Goal: Information Seeking & Learning: Learn about a topic

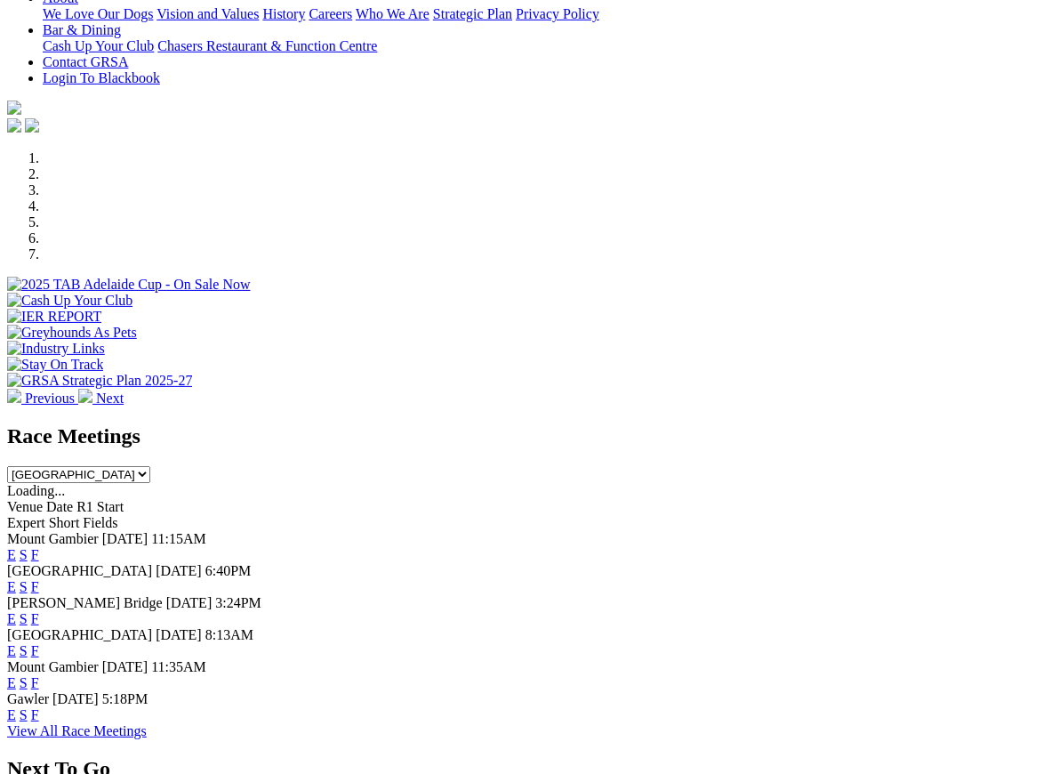
scroll to position [412, 0]
click at [39, 547] on link "F" at bounding box center [35, 554] width 8 height 15
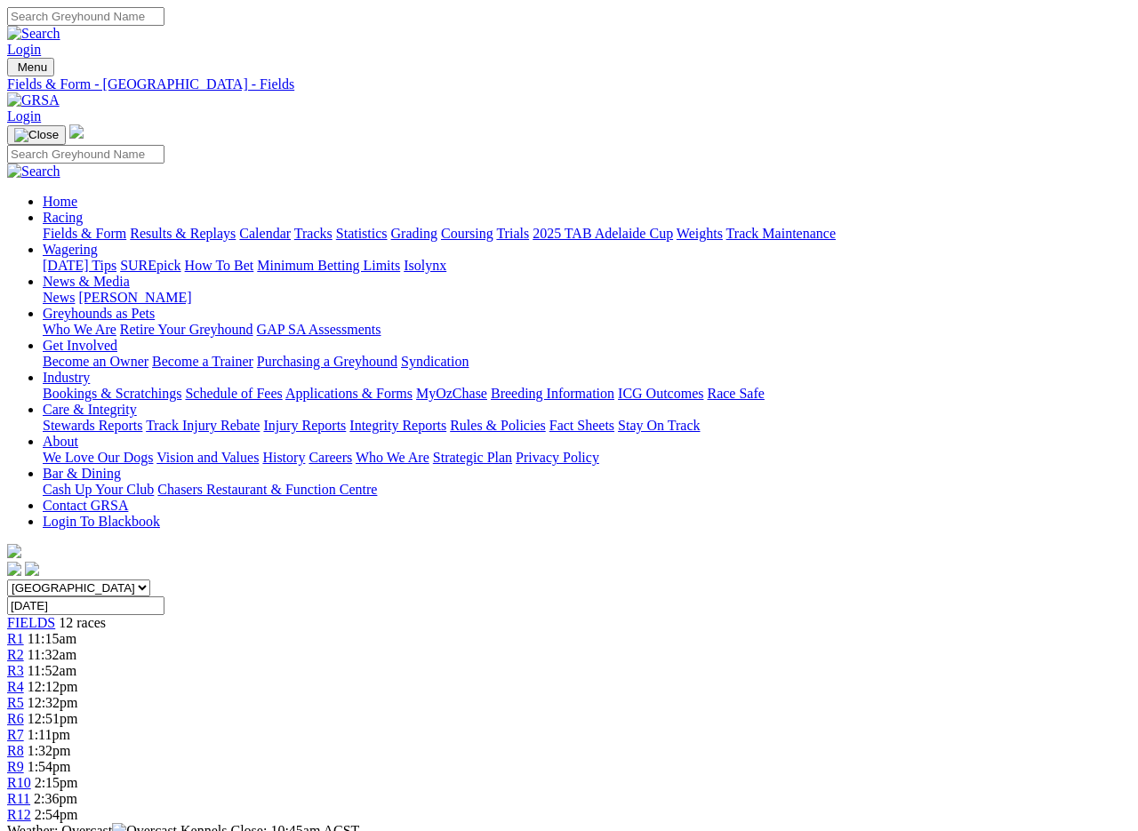
click at [68, 226] on link "Fields & Form" at bounding box center [85, 233] width 84 height 15
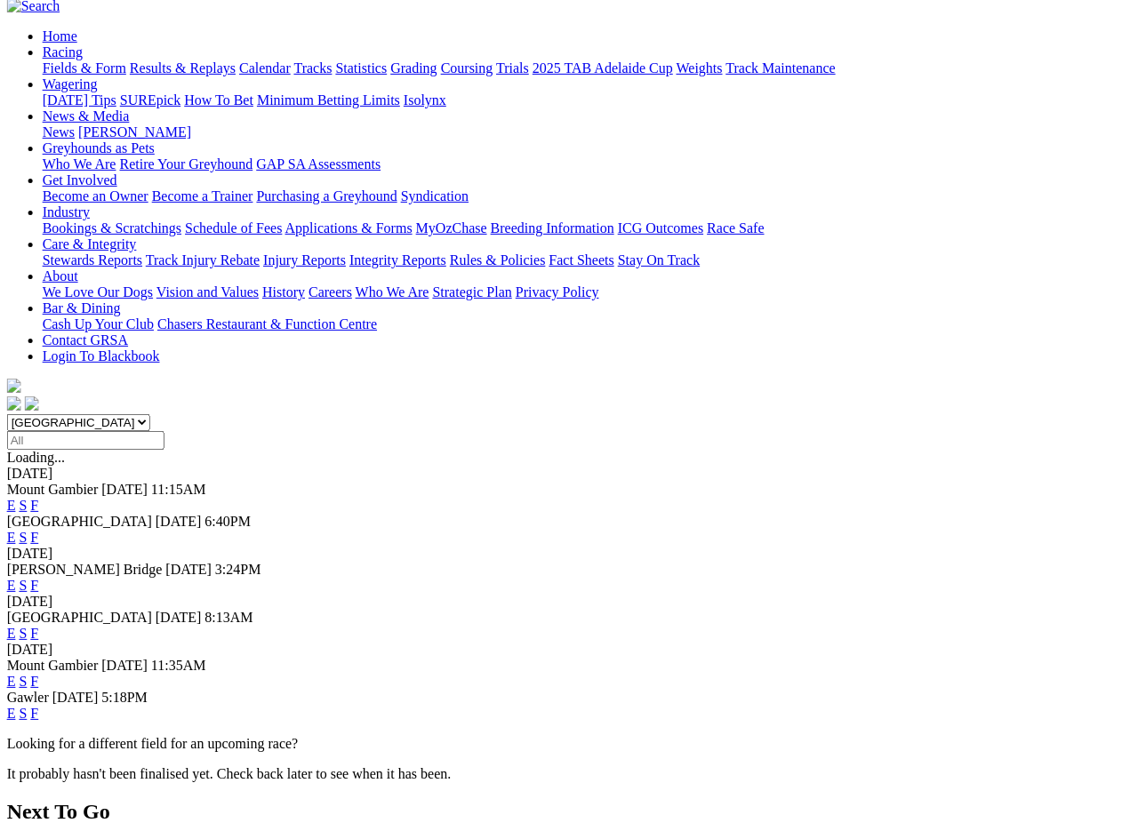
scroll to position [166, 1]
click at [39, 529] on link "F" at bounding box center [35, 536] width 8 height 15
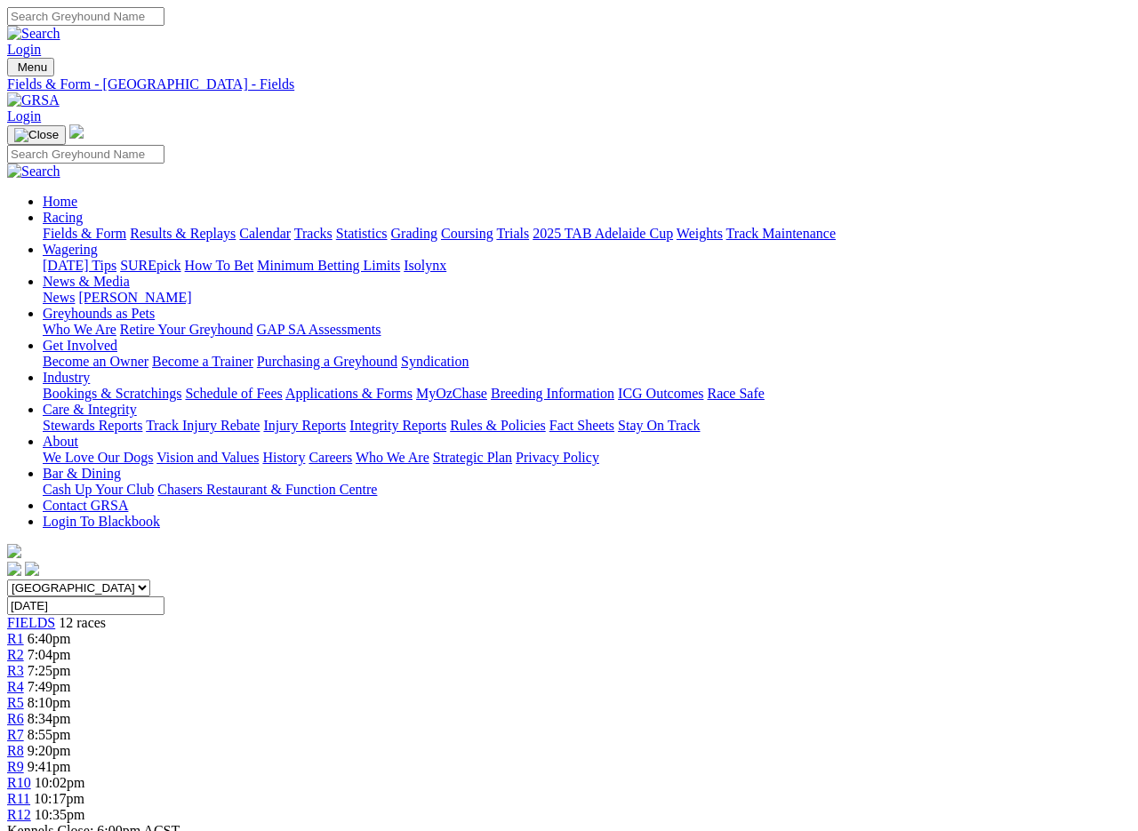
click at [66, 226] on link "Fields & Form" at bounding box center [85, 233] width 84 height 15
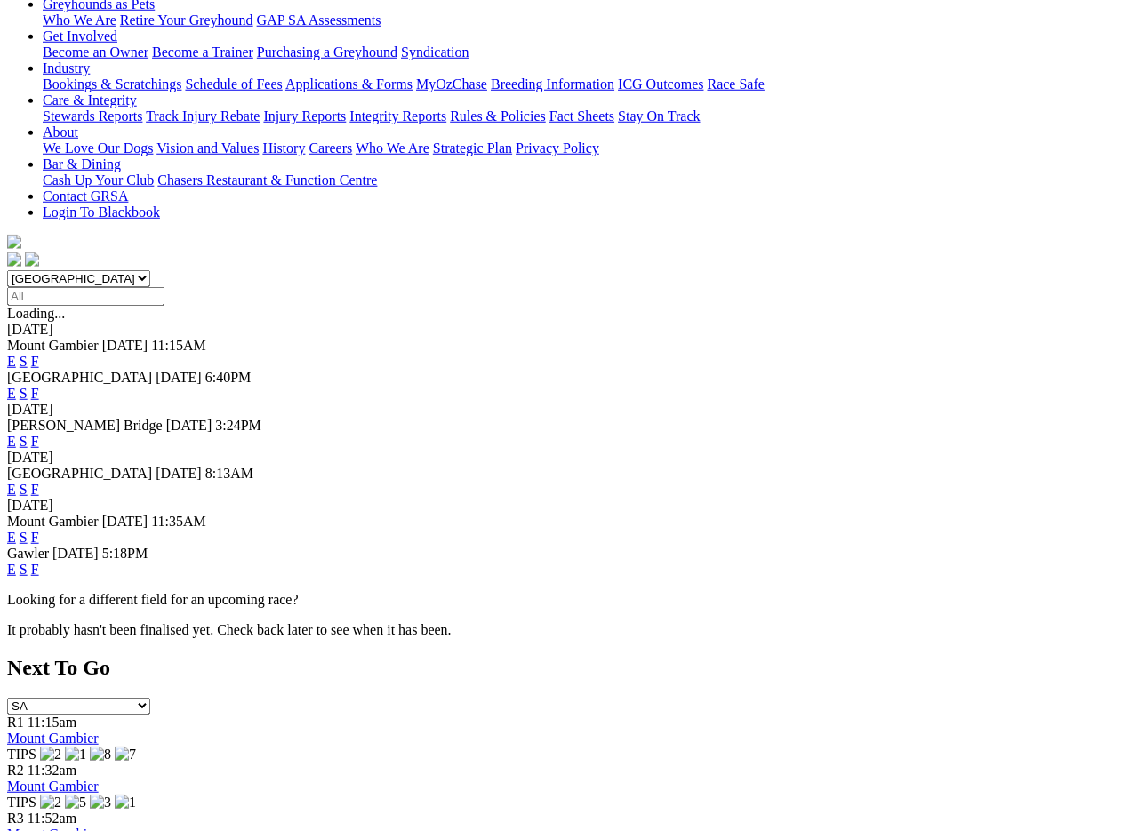
scroll to position [316, 0]
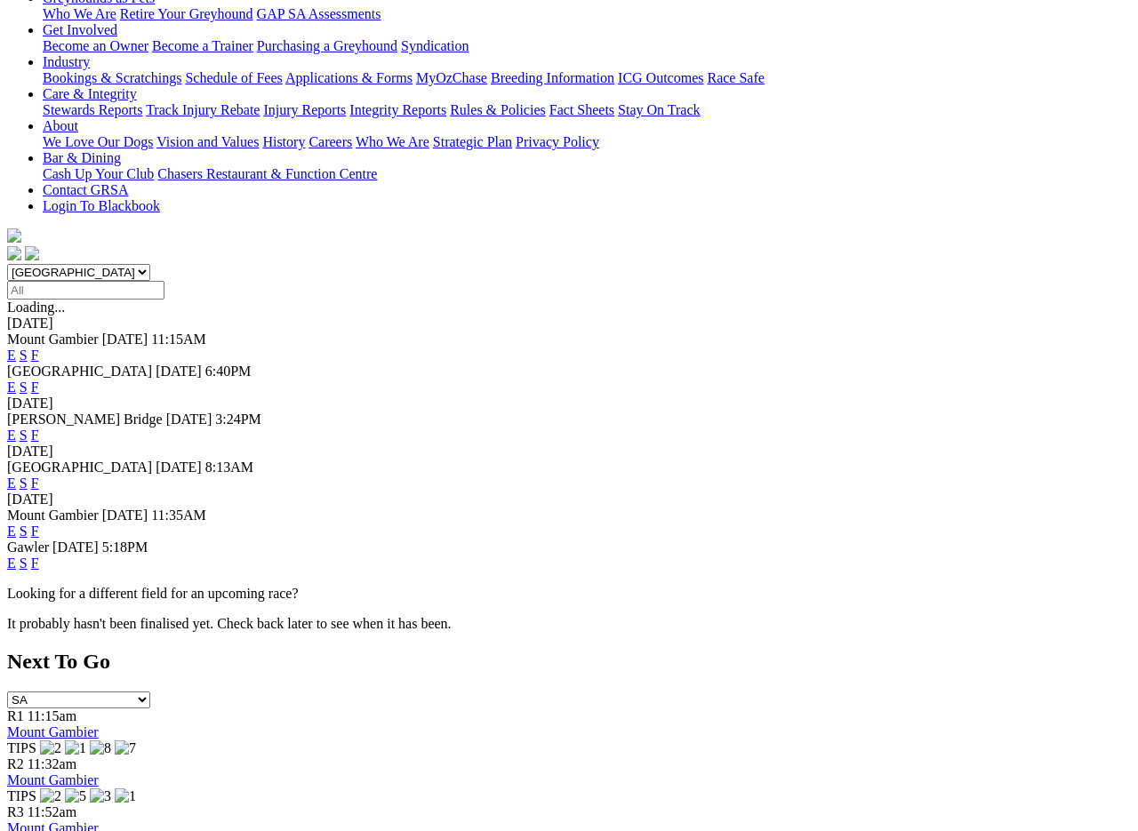
click at [39, 556] on link "F" at bounding box center [35, 563] width 8 height 15
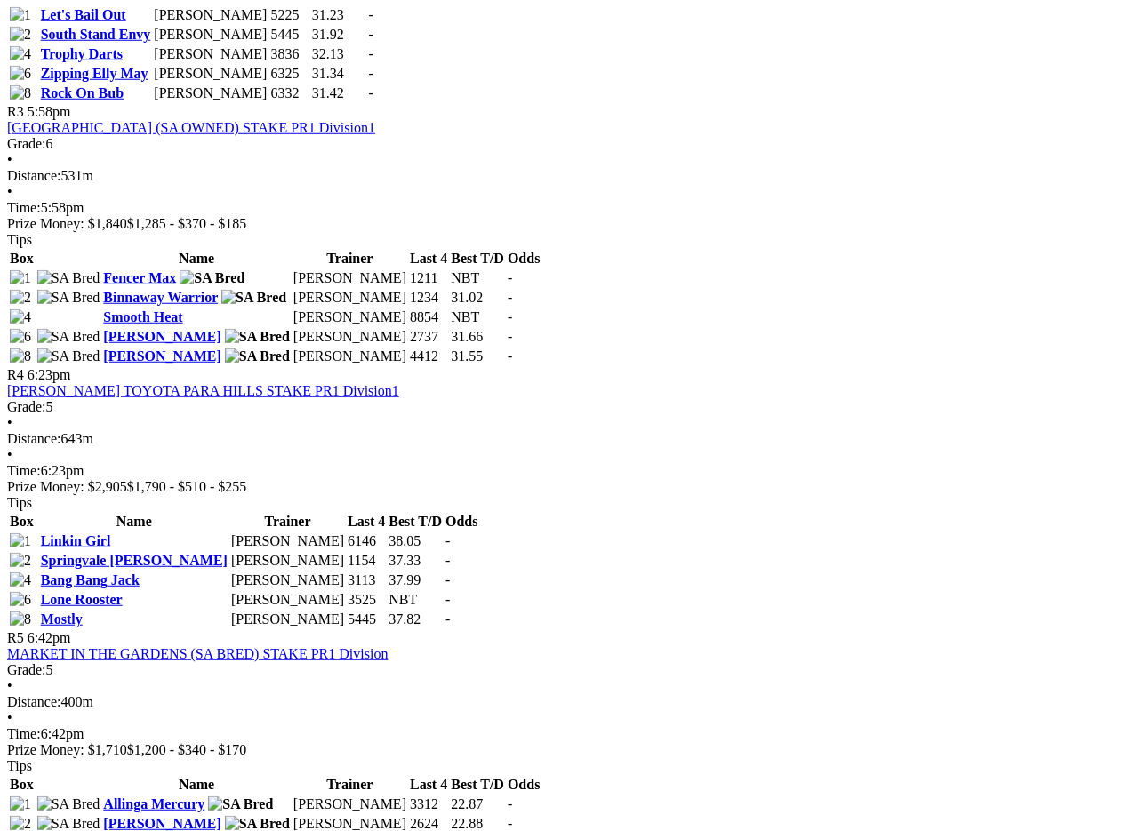
scroll to position [1352, 0]
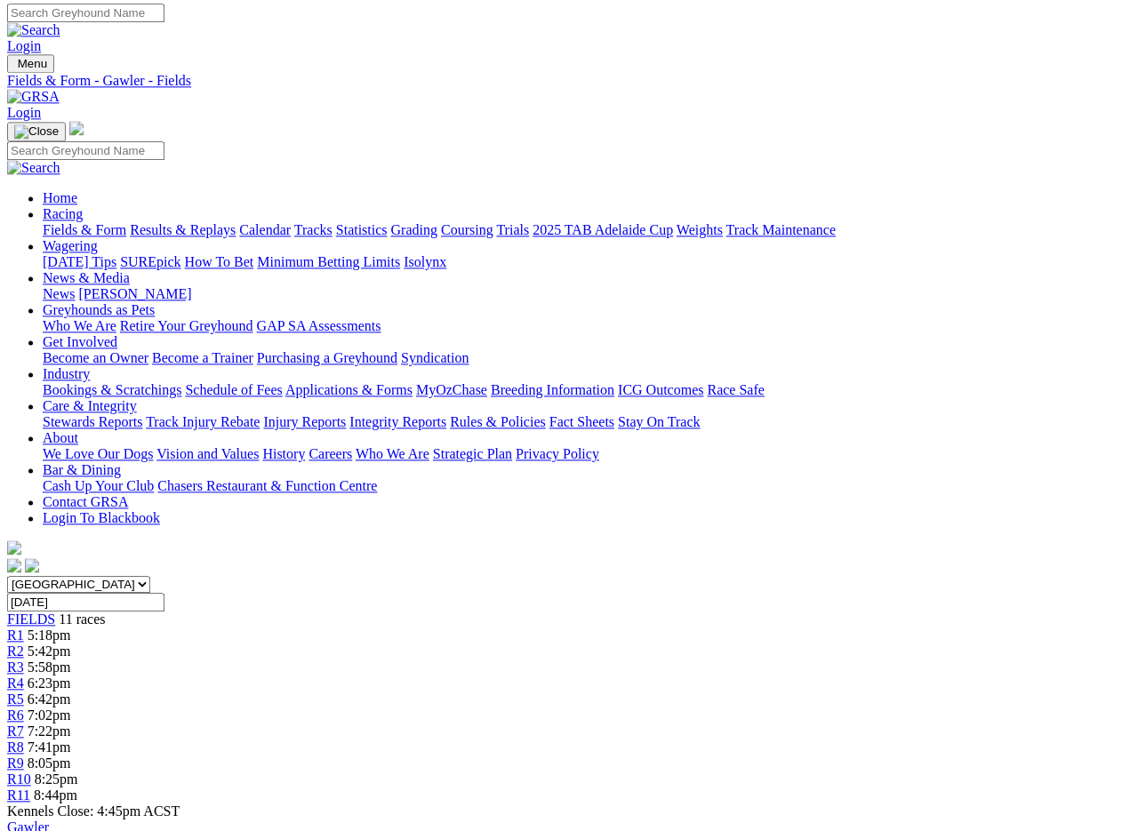
scroll to position [0, 0]
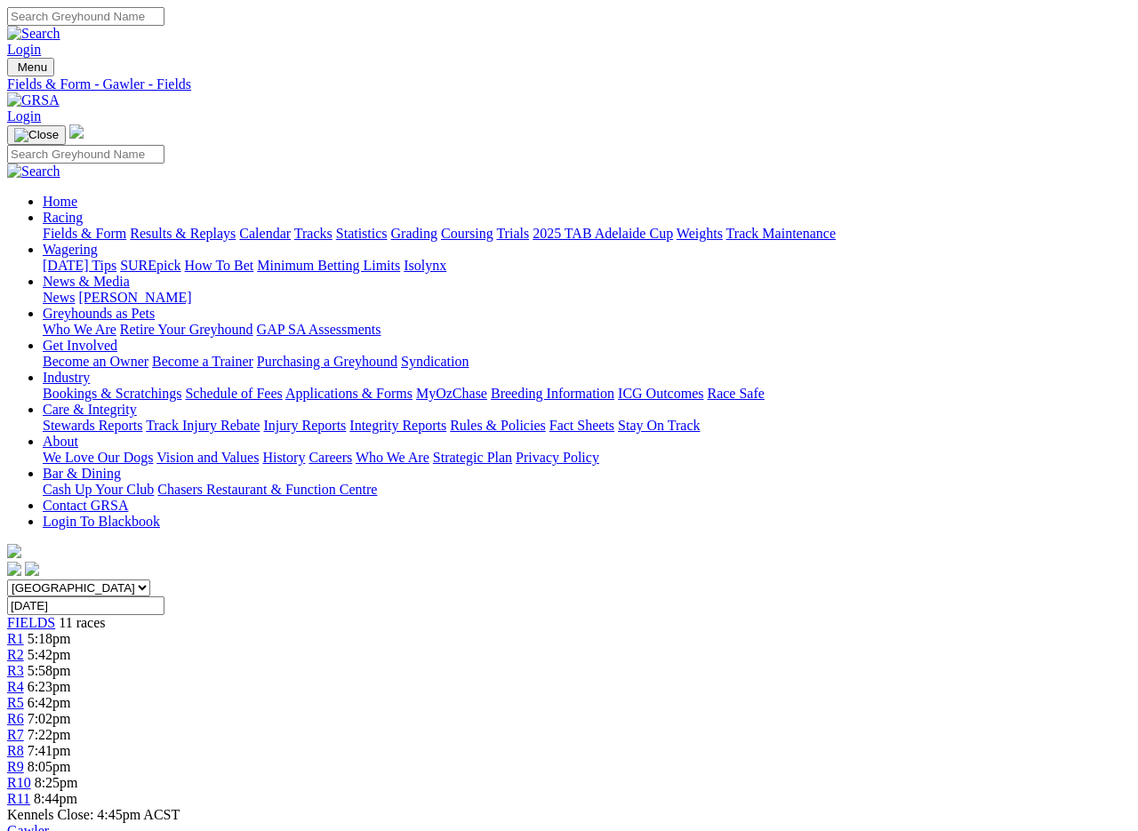
click at [52, 226] on link "Fields & Form" at bounding box center [85, 233] width 84 height 15
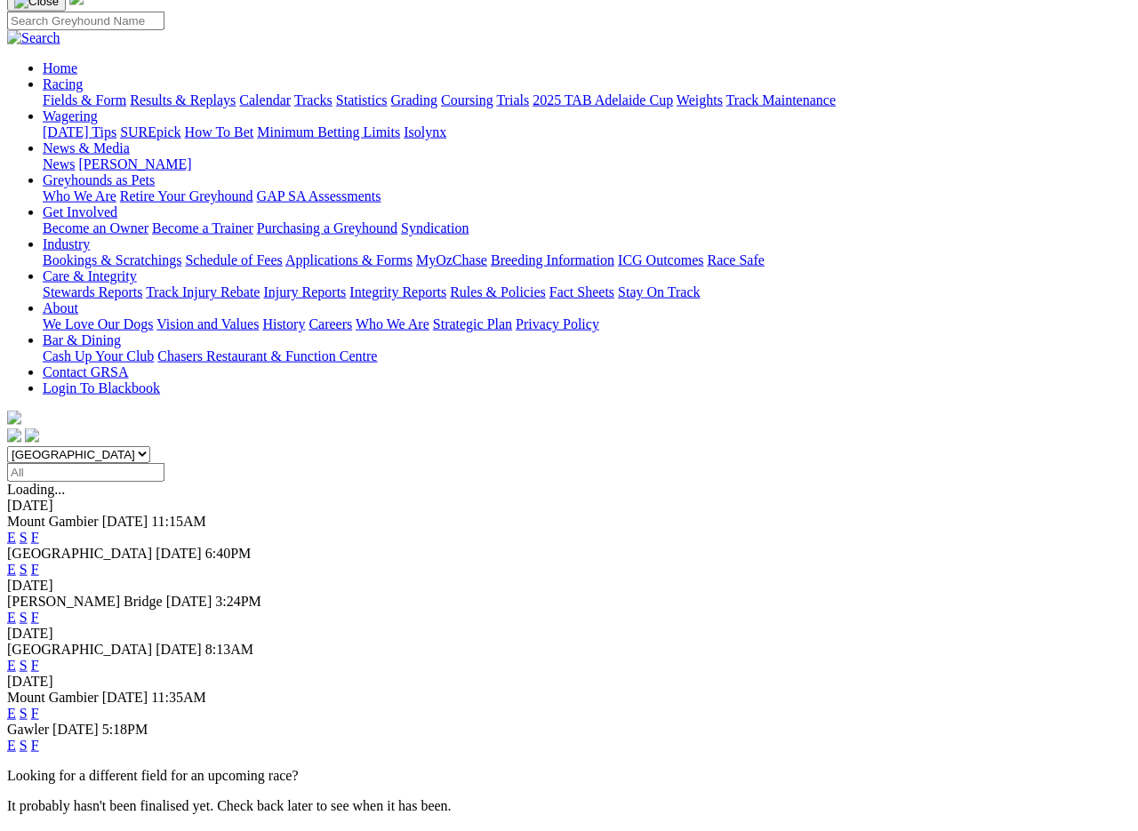
scroll to position [134, 0]
click at [39, 657] on link "F" at bounding box center [35, 664] width 8 height 15
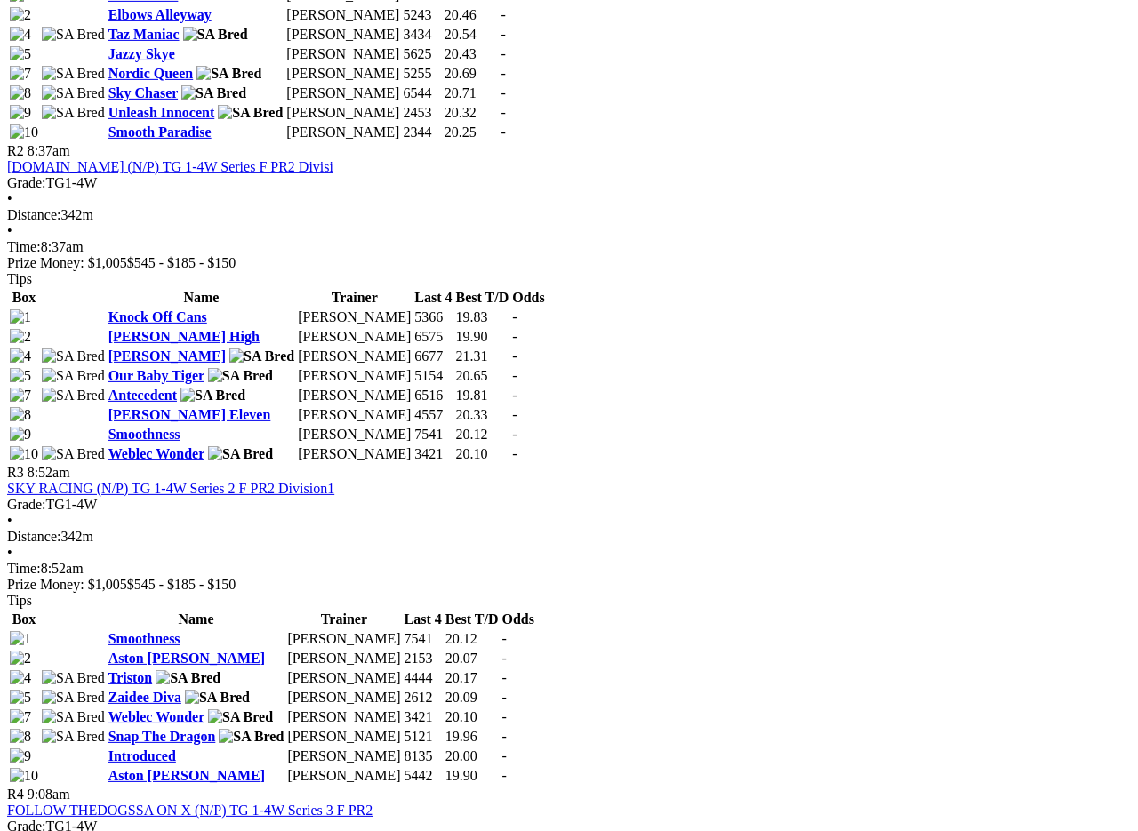
scroll to position [1092, 0]
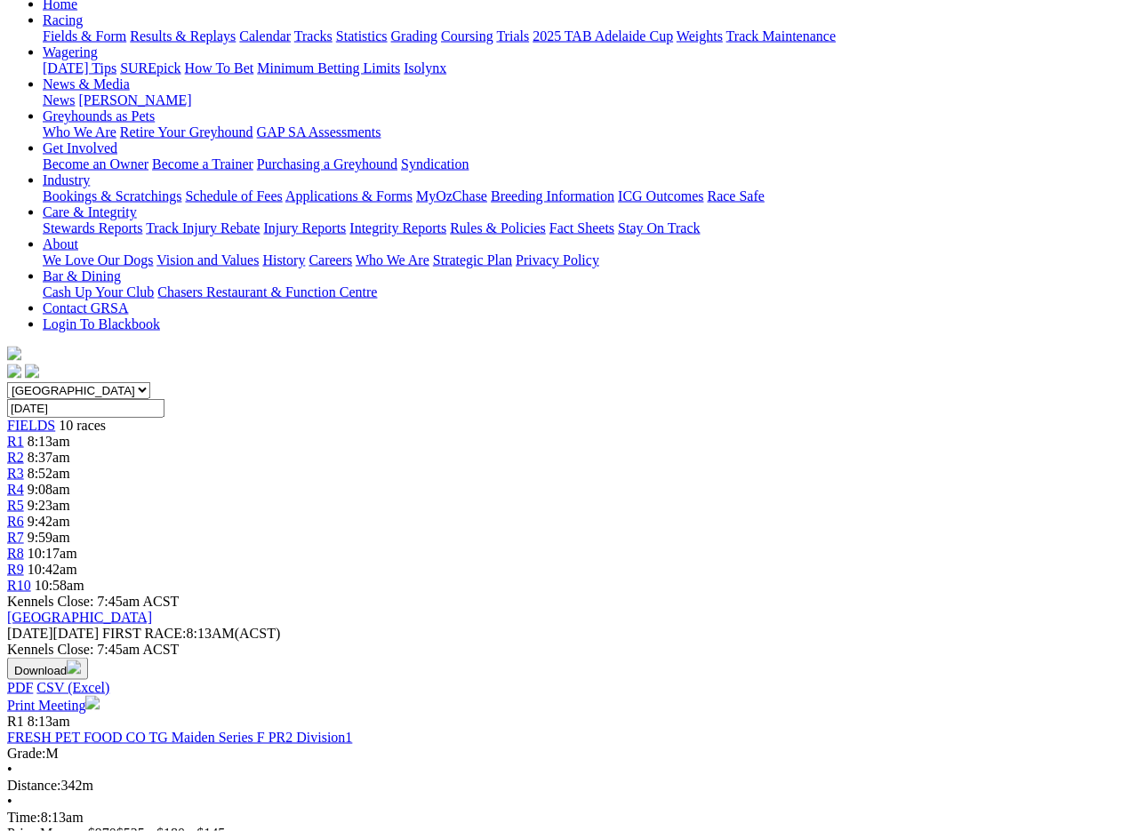
scroll to position [0, 0]
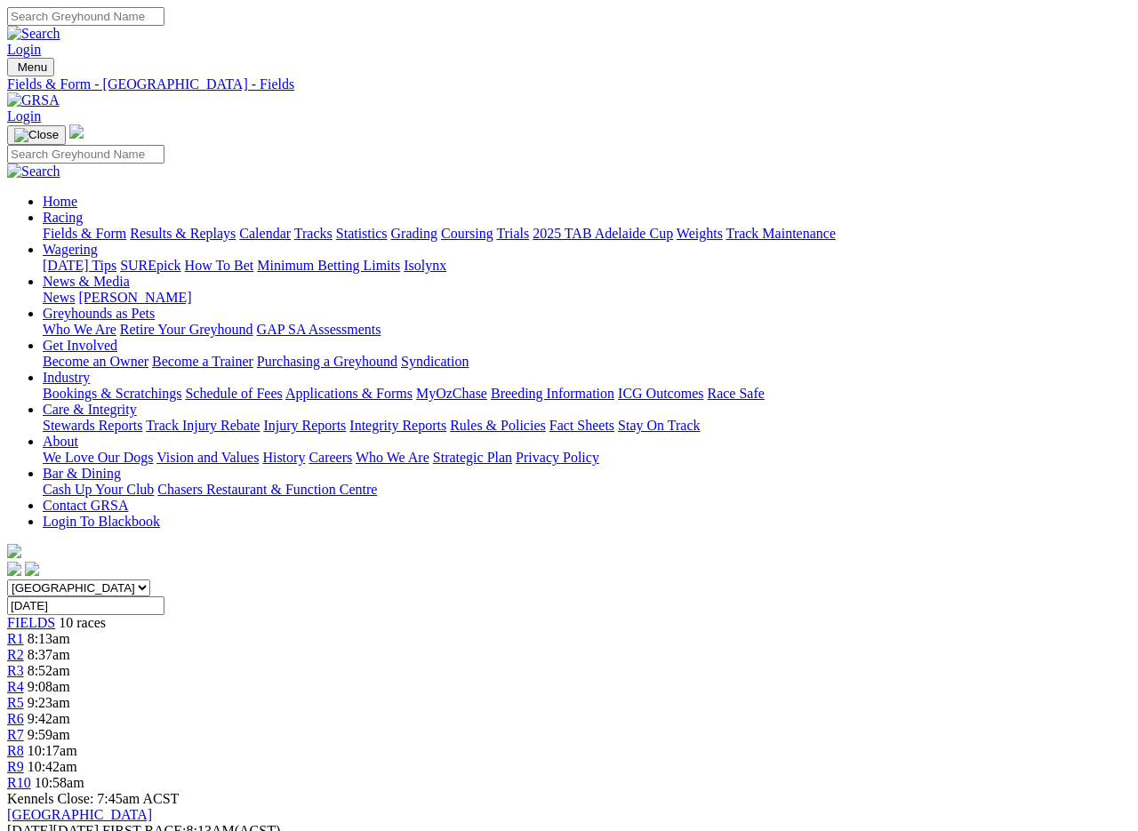
click at [214, 226] on link "Results & Replays" at bounding box center [183, 233] width 106 height 15
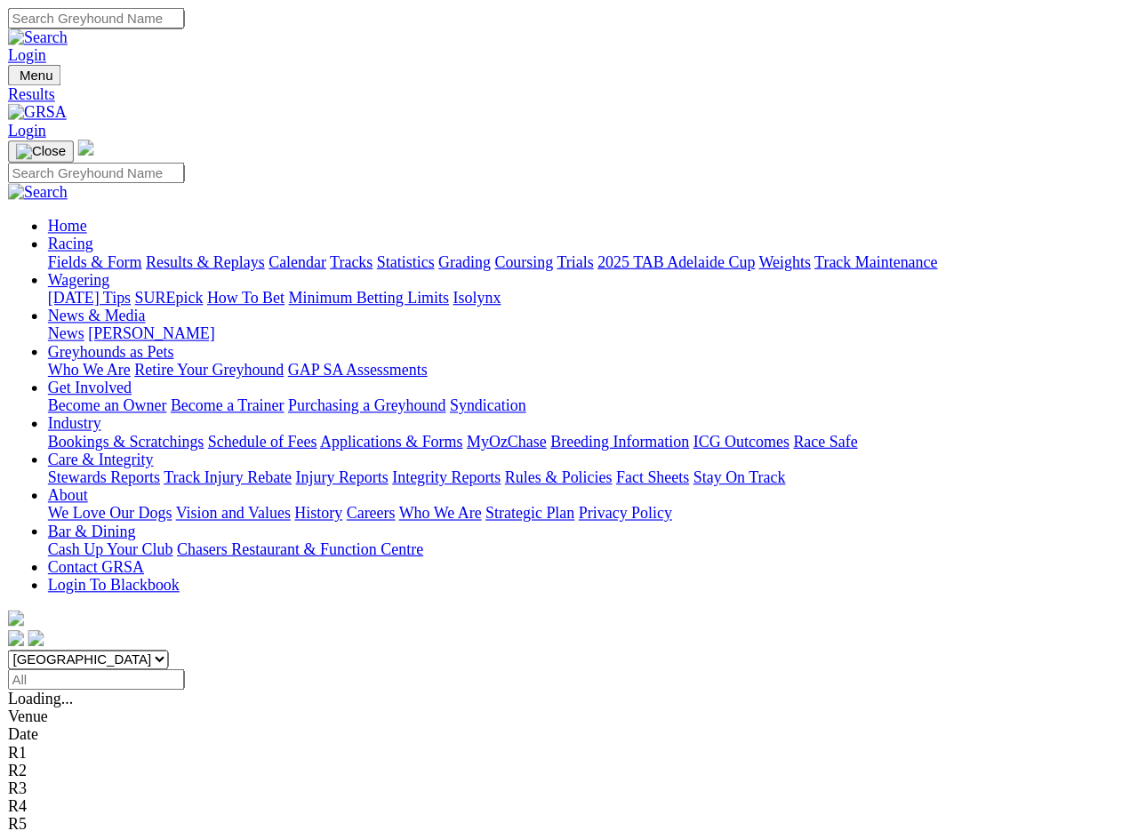
scroll to position [3, 0]
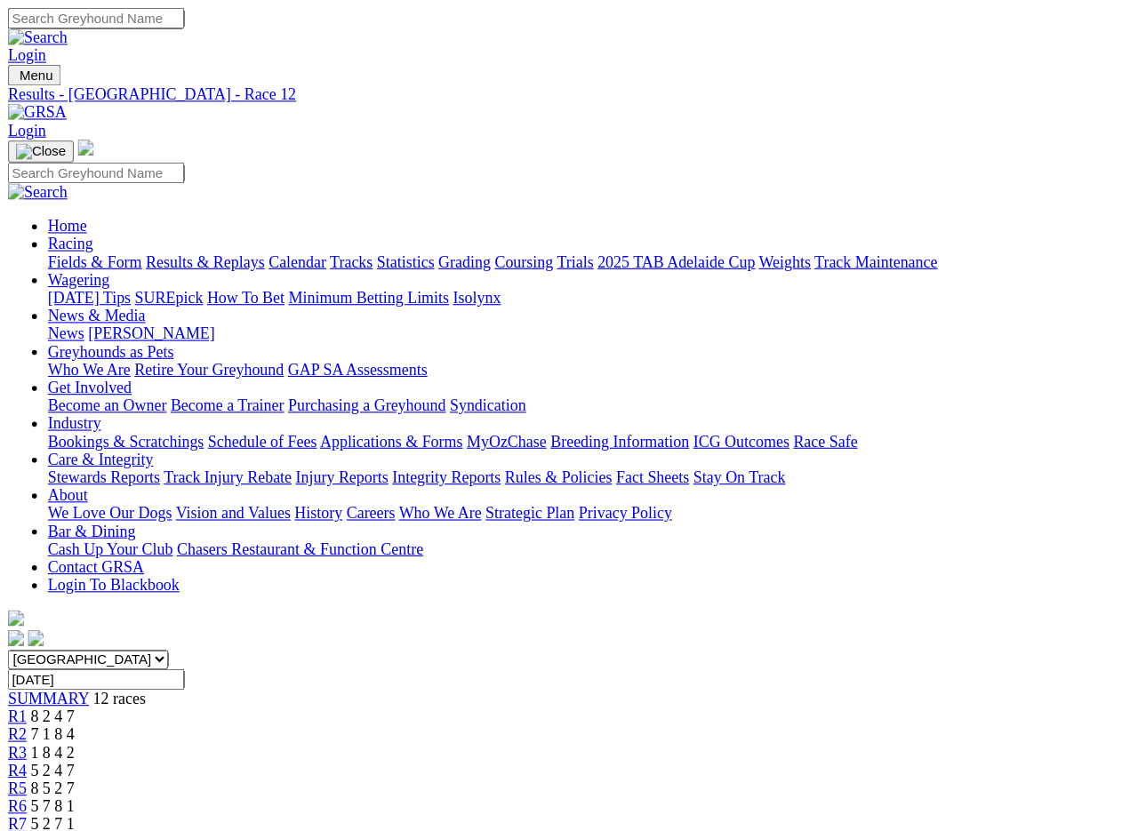
scroll to position [3, 0]
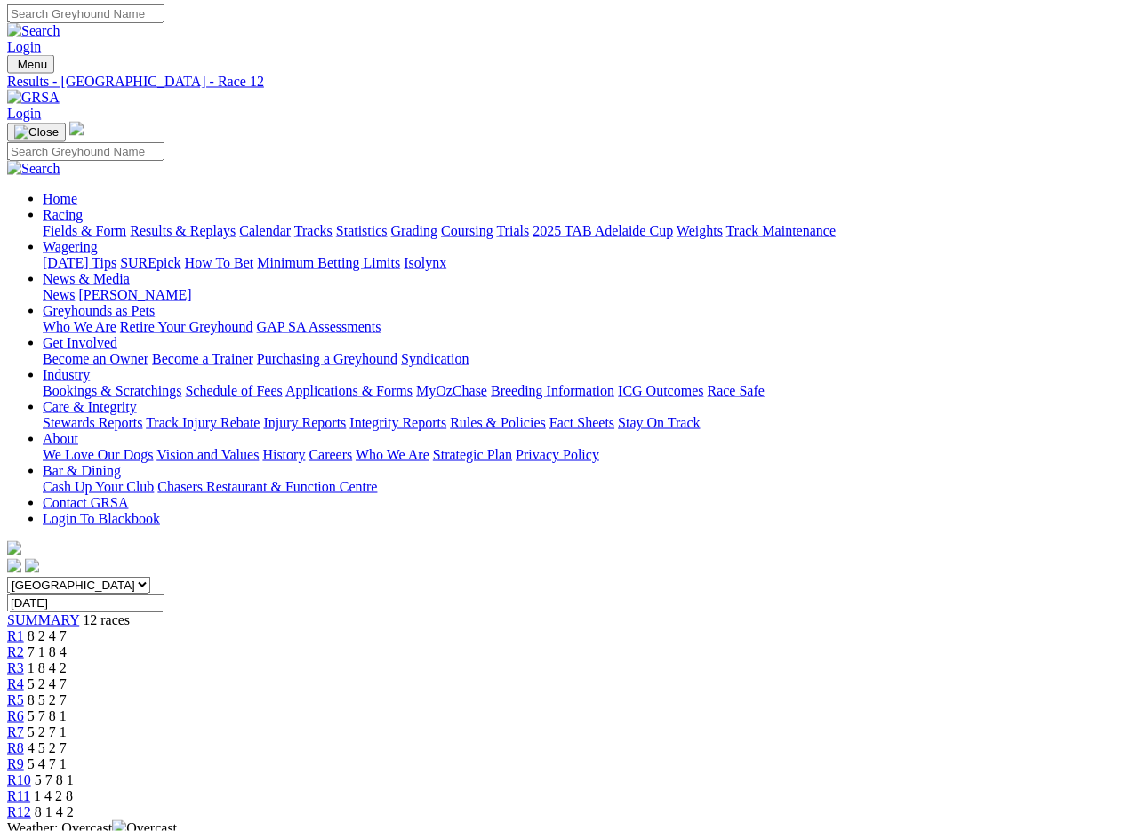
click at [205, 223] on link "Results & Replays" at bounding box center [183, 230] width 106 height 15
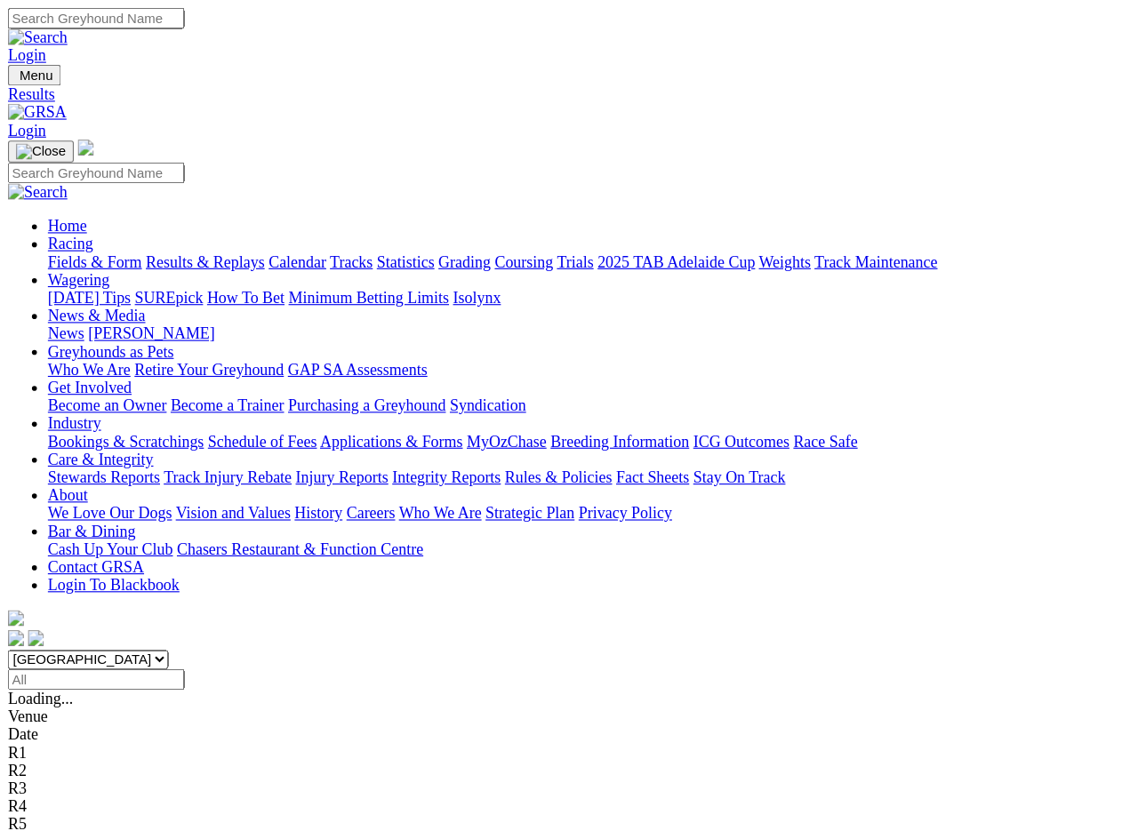
scroll to position [3, 0]
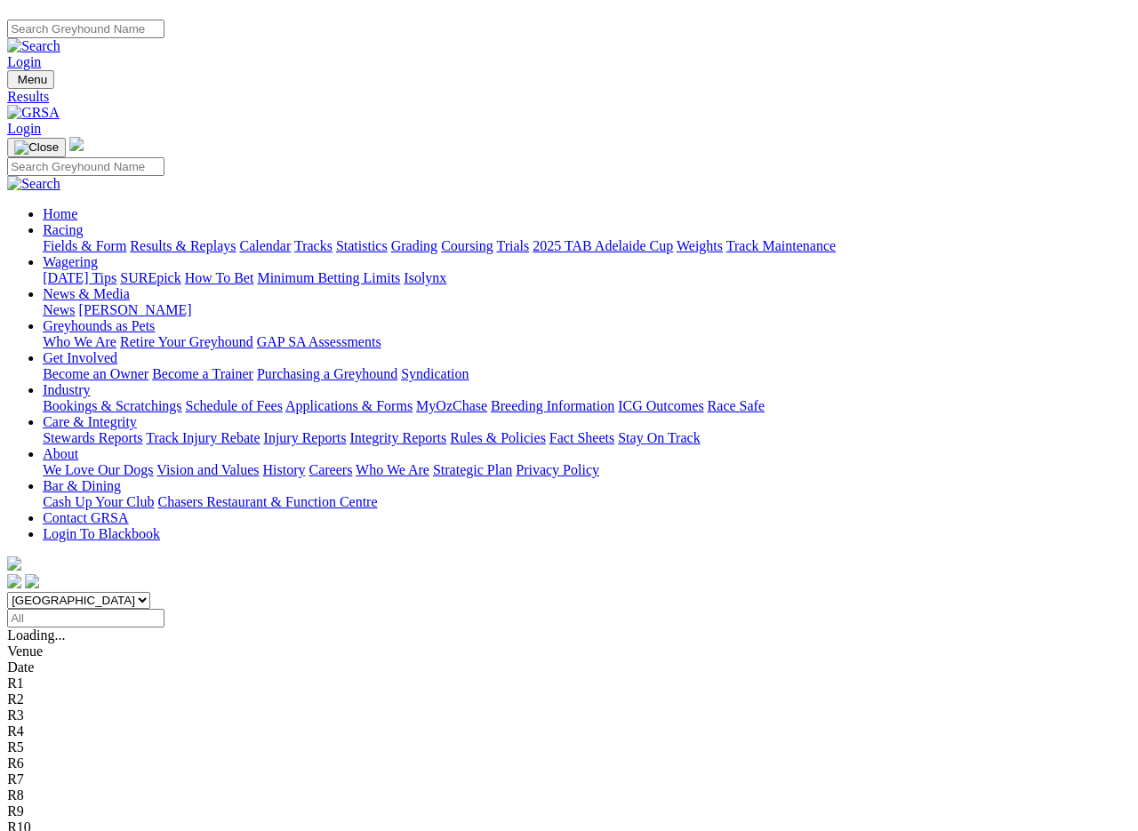
scroll to position [0, 0]
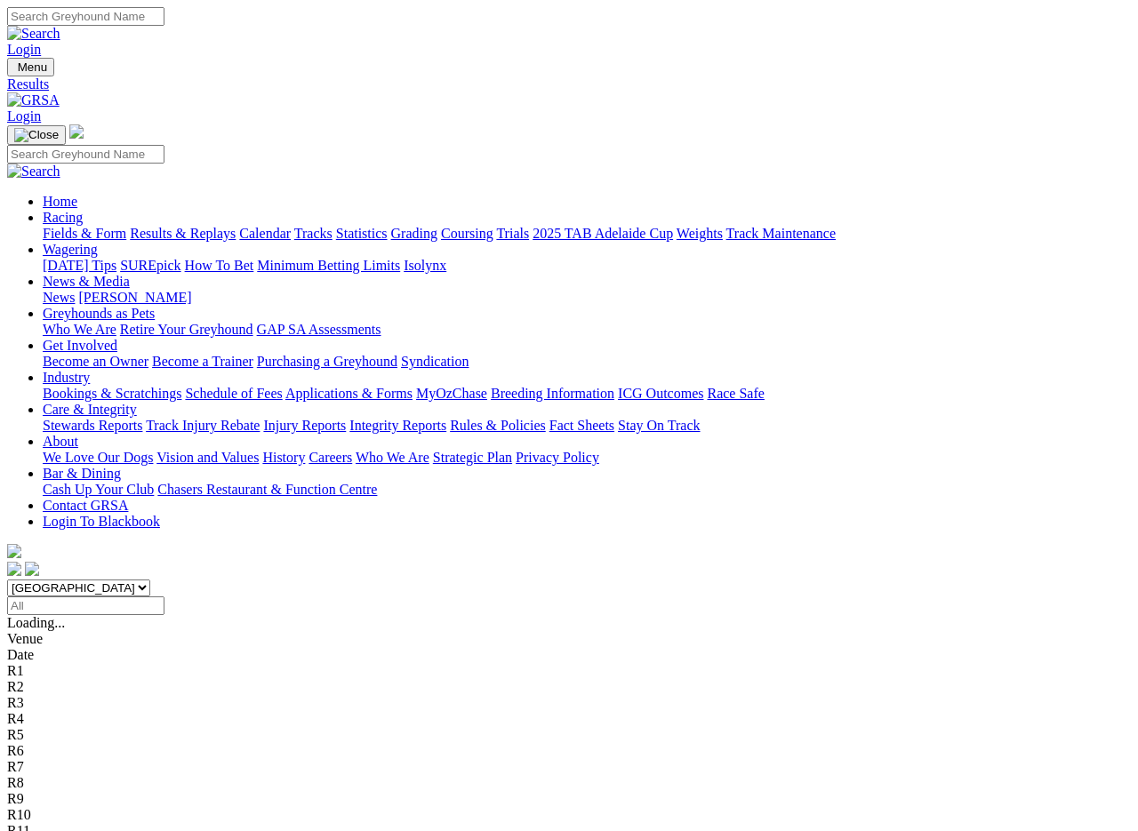
click at [79, 226] on link "Fields & Form" at bounding box center [85, 233] width 84 height 15
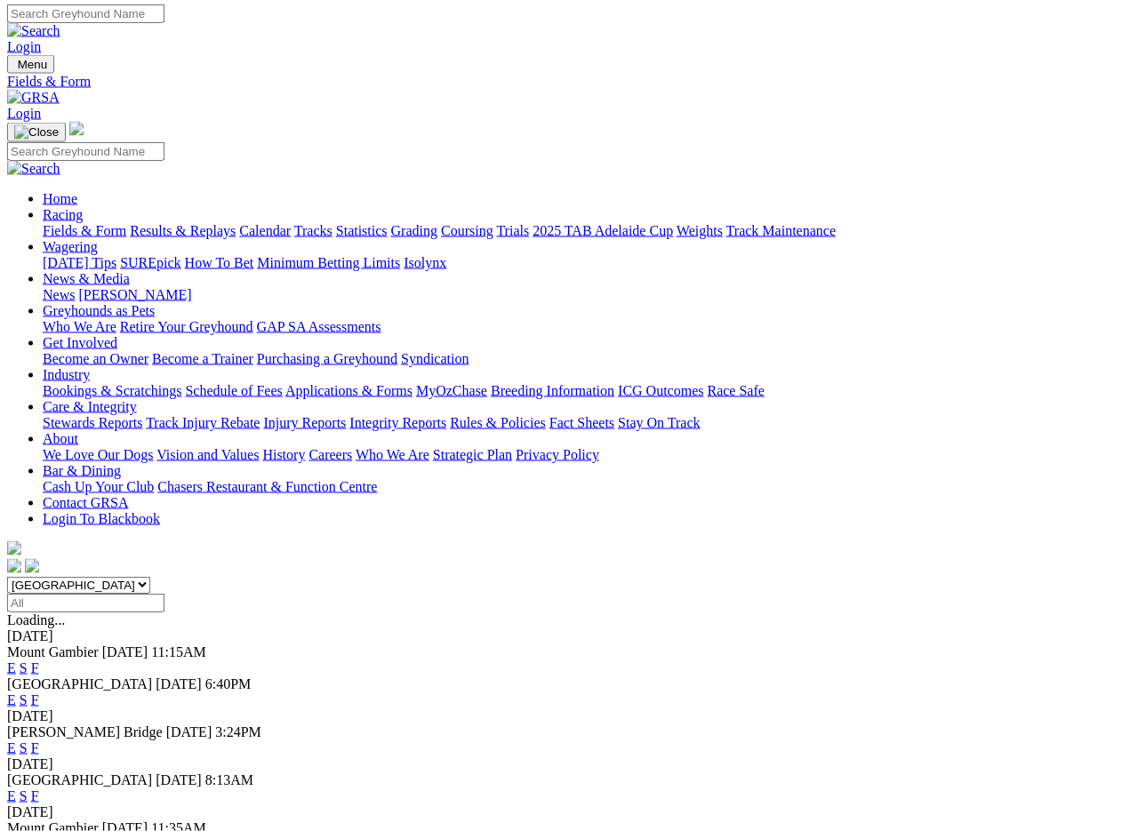
scroll to position [3, 0]
click at [39, 741] on link "F" at bounding box center [35, 748] width 8 height 15
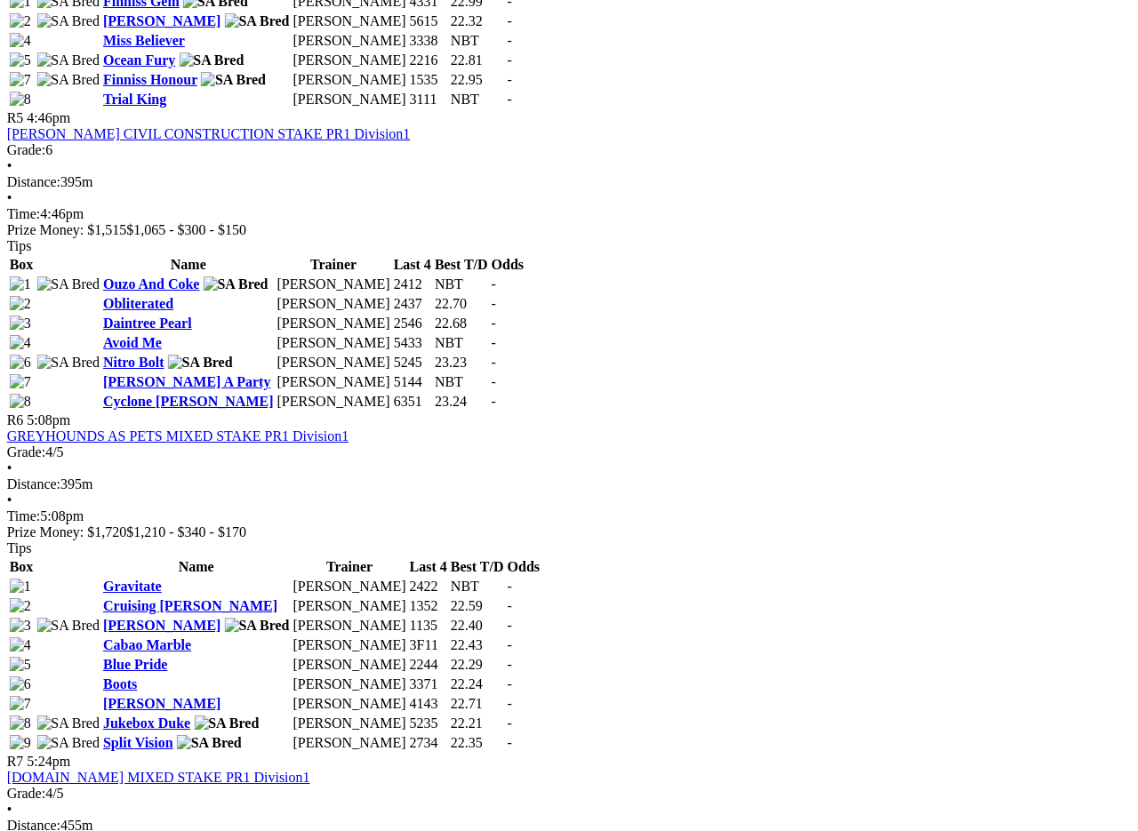
scroll to position [1952, 19]
